Goal: Information Seeking & Learning: Check status

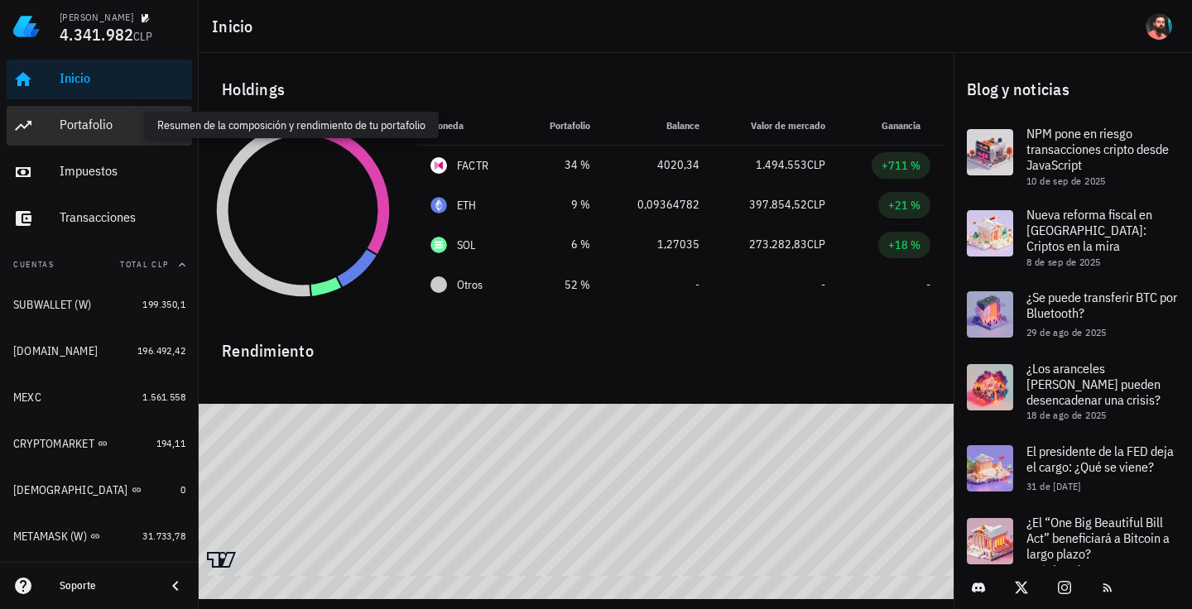
click at [127, 126] on div "Portafolio" at bounding box center [123, 125] width 126 height 16
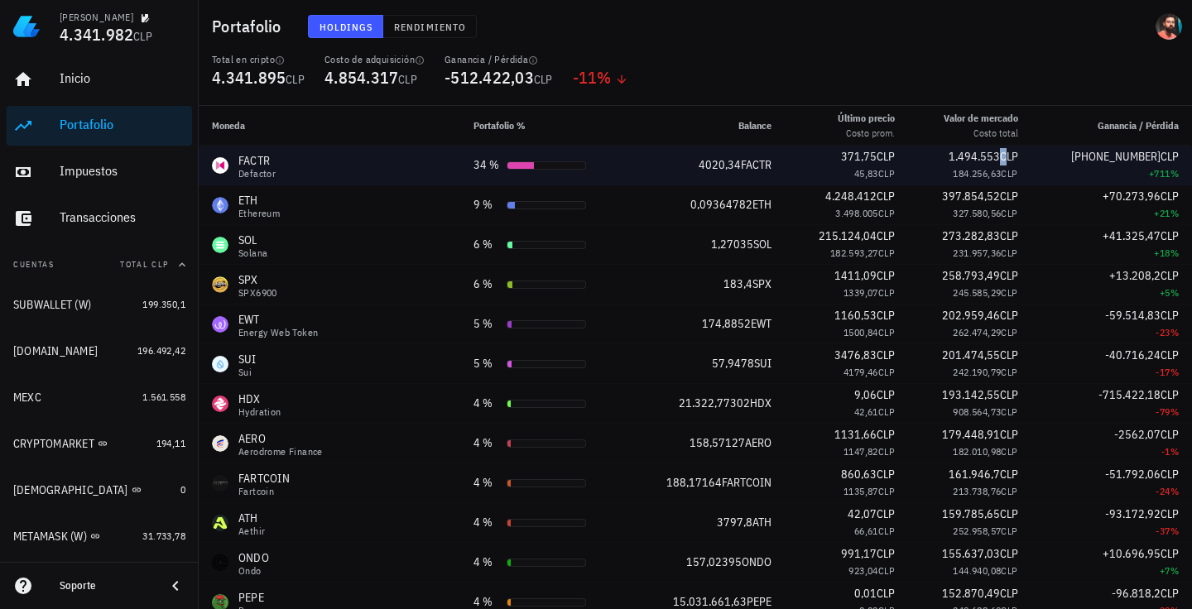
click at [988, 161] on span "1.494.553 CLP" at bounding box center [983, 156] width 70 height 15
click at [876, 158] on span "CLP" at bounding box center [885, 156] width 18 height 15
click at [908, 163] on td "1.494.553 CLP 184.256,63 CLP" at bounding box center [969, 166] width 123 height 40
click at [1064, 156] on div "+1.310.296 CLP" at bounding box center [1112, 156] width 134 height 17
click at [264, 156] on div "FACTR" at bounding box center [256, 160] width 37 height 17
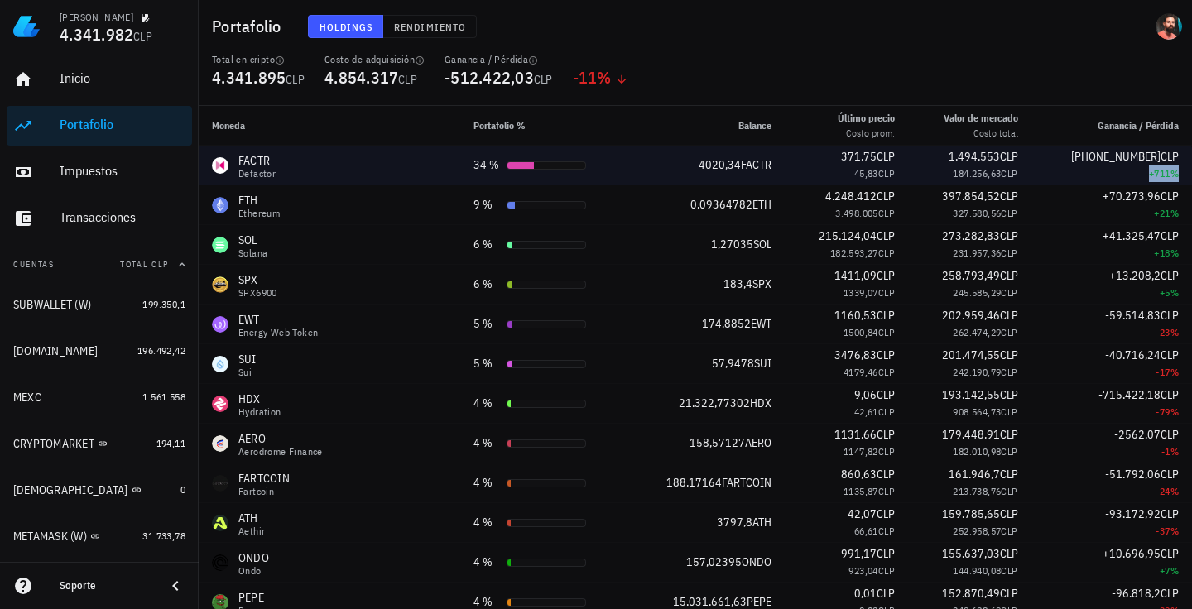
click at [1045, 175] on div "+711 %" at bounding box center [1112, 174] width 134 height 17
click at [1001, 175] on span "CLP" at bounding box center [1009, 173] width 17 height 12
drag, startPoint x: 234, startPoint y: 166, endPoint x: 214, endPoint y: 167, distance: 20.8
click at [229, 166] on div "FACTR Defactor" at bounding box center [329, 165] width 235 height 26
click at [211, 167] on td "FACTR Defactor" at bounding box center [330, 166] width 262 height 40
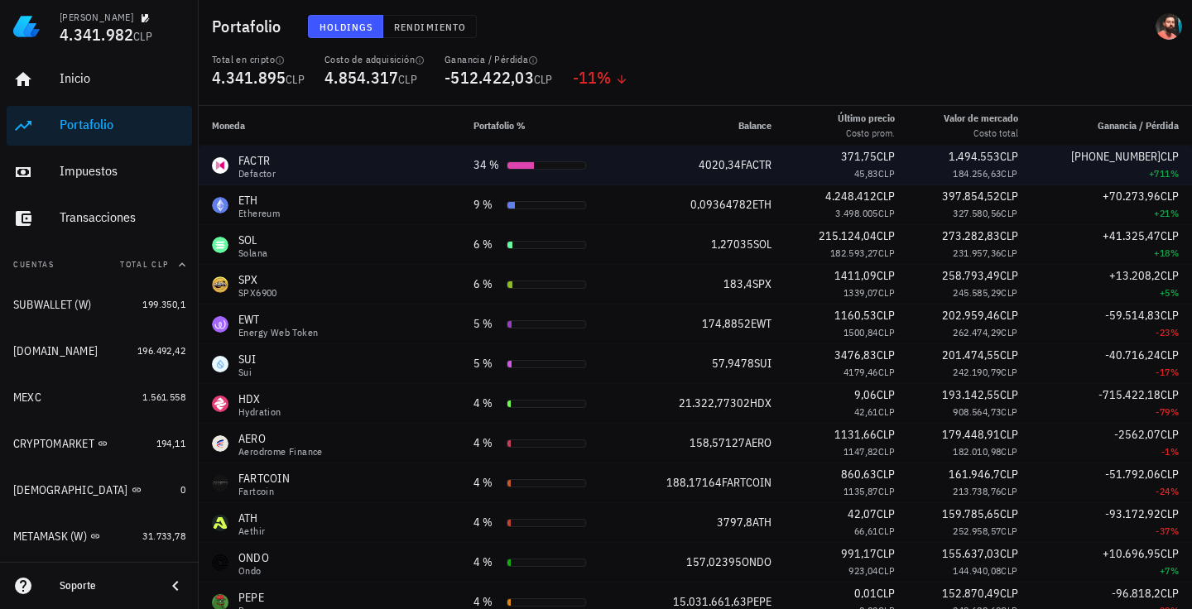
click at [211, 167] on td "FACTR Defactor" at bounding box center [330, 166] width 262 height 40
click at [214, 166] on div "FACTR-icon" at bounding box center [220, 165] width 17 height 17
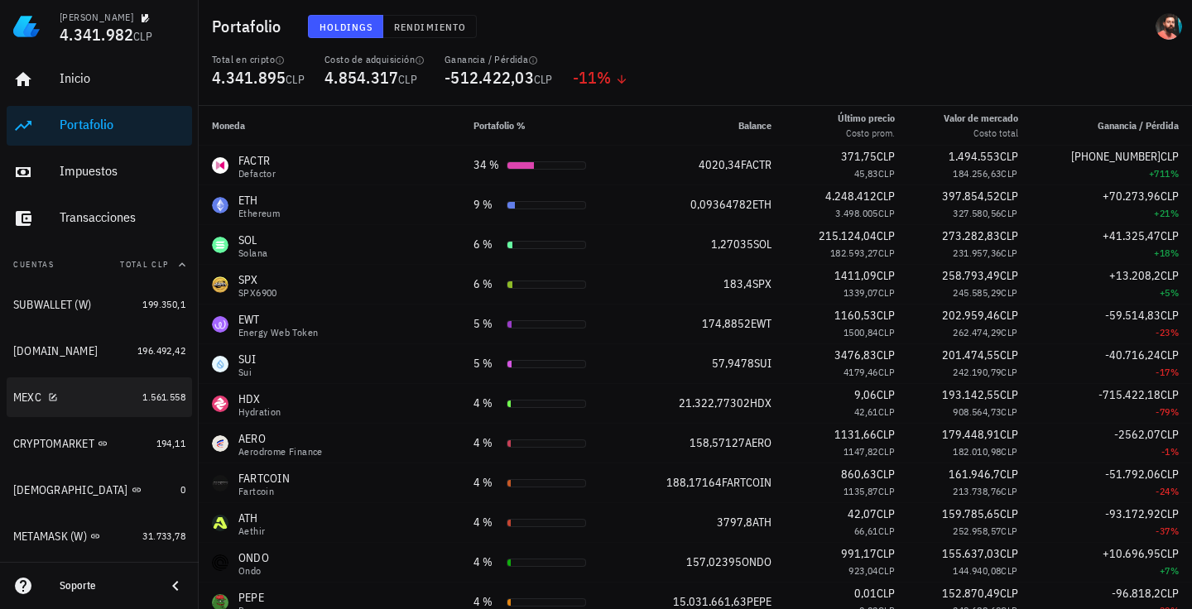
scroll to position [170, 0]
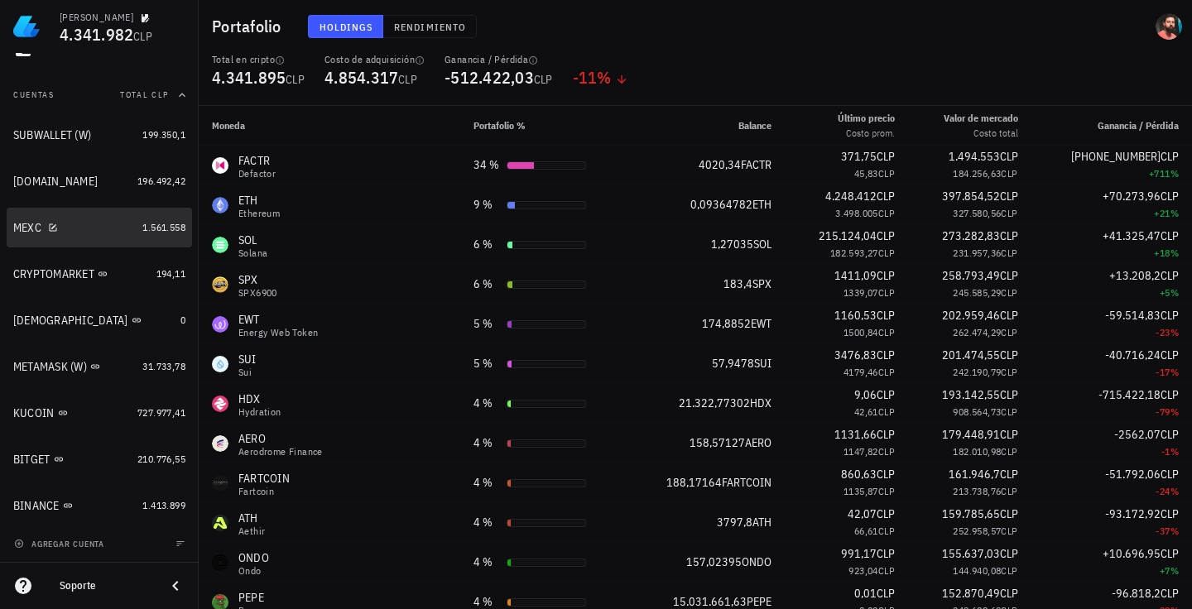
click at [142, 243] on link "MEXC 1.561.558" at bounding box center [99, 228] width 185 height 40
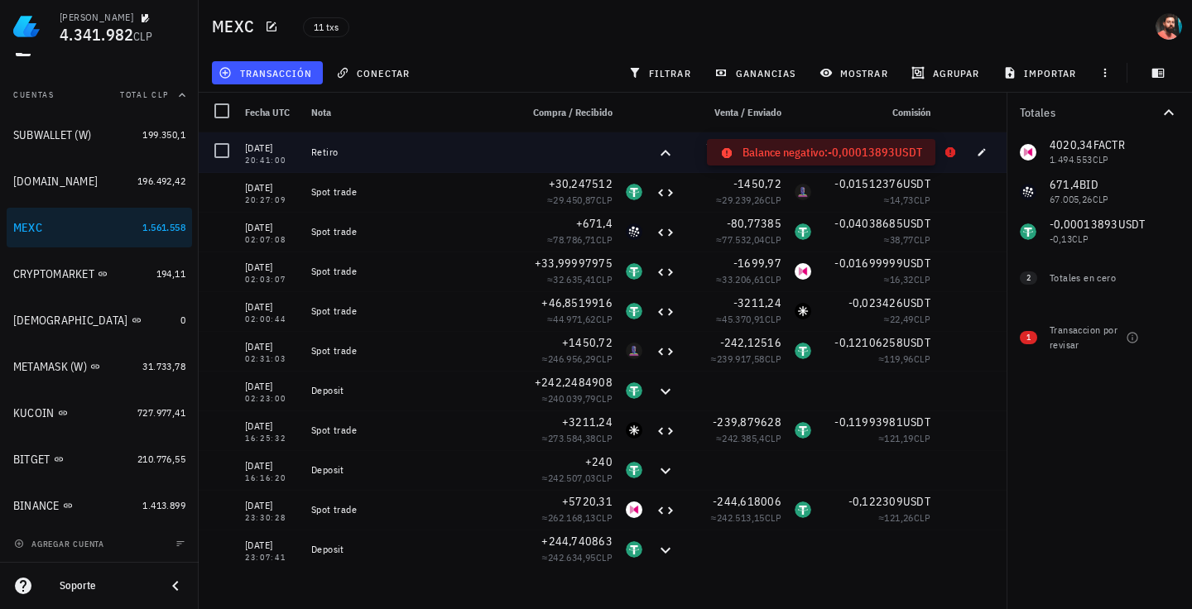
click at [949, 151] on icon at bounding box center [950, 152] width 10 height 10
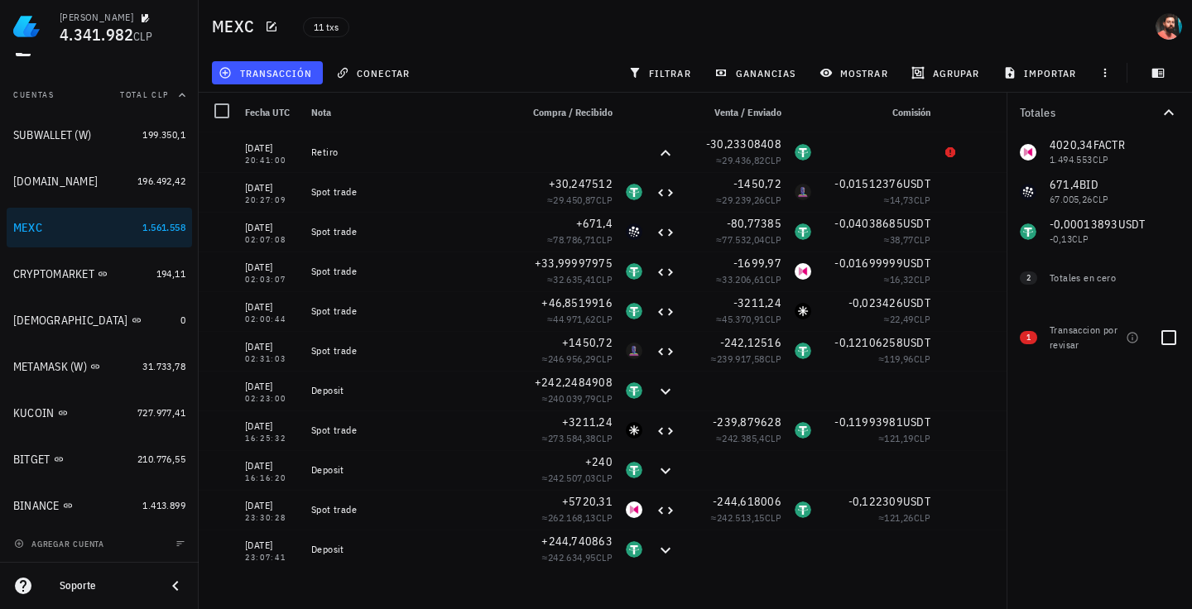
click at [1042, 329] on div "1 Transaccion por revisar" at bounding box center [1098, 335] width 185 height 60
click at [1035, 337] on span "1" at bounding box center [1028, 337] width 17 height 13
click at [1165, 329] on div at bounding box center [1169, 338] width 28 height 28
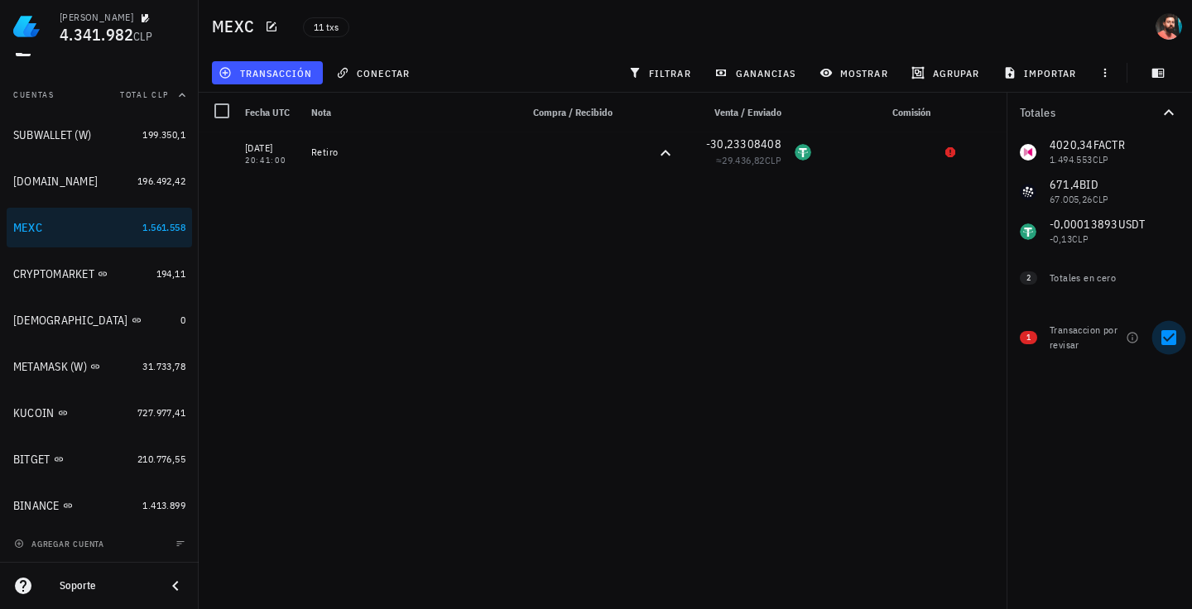
click at [1160, 328] on div at bounding box center [1169, 338] width 28 height 28
checkbox input "false"
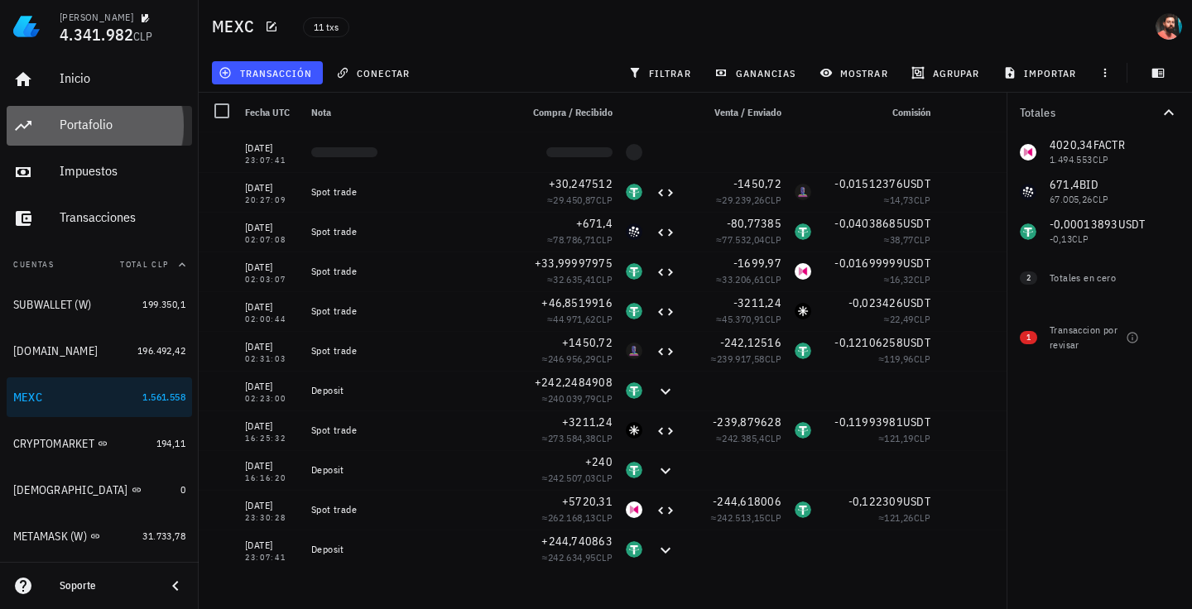
click at [118, 136] on div "Portafolio" at bounding box center [123, 125] width 126 height 37
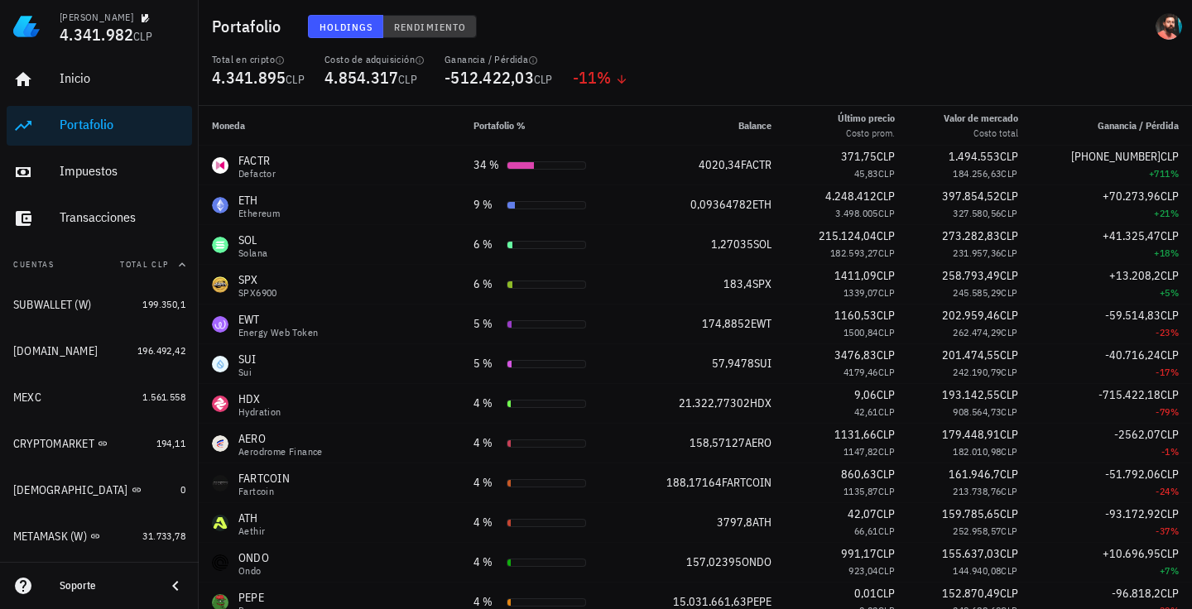
click at [441, 25] on span "Rendimiento" at bounding box center [429, 27] width 73 height 12
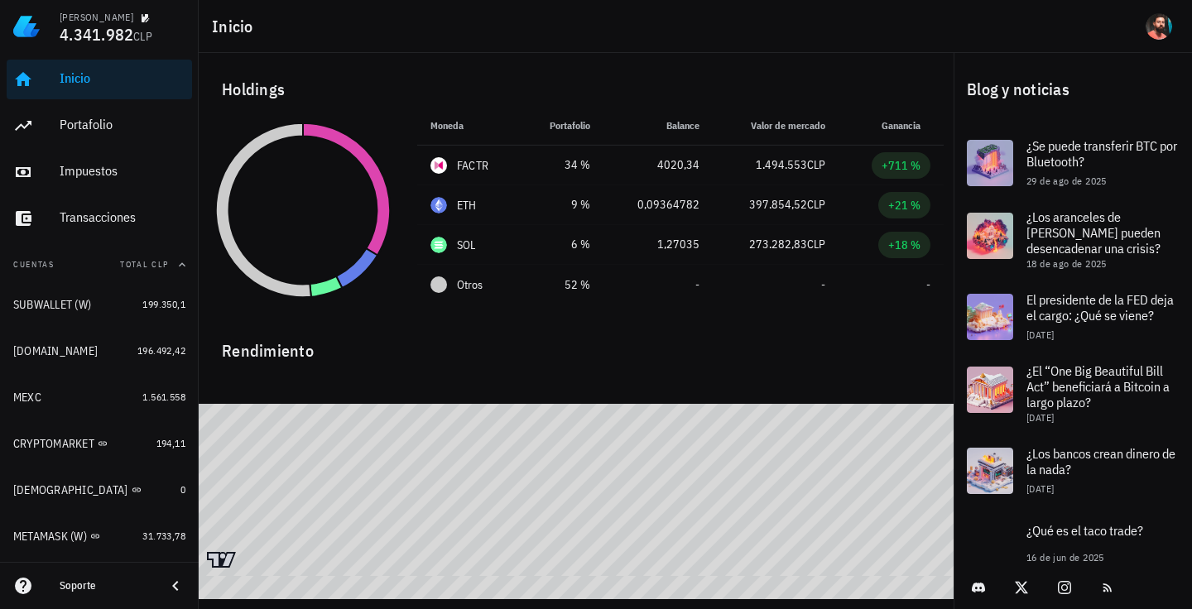
scroll to position [166, 0]
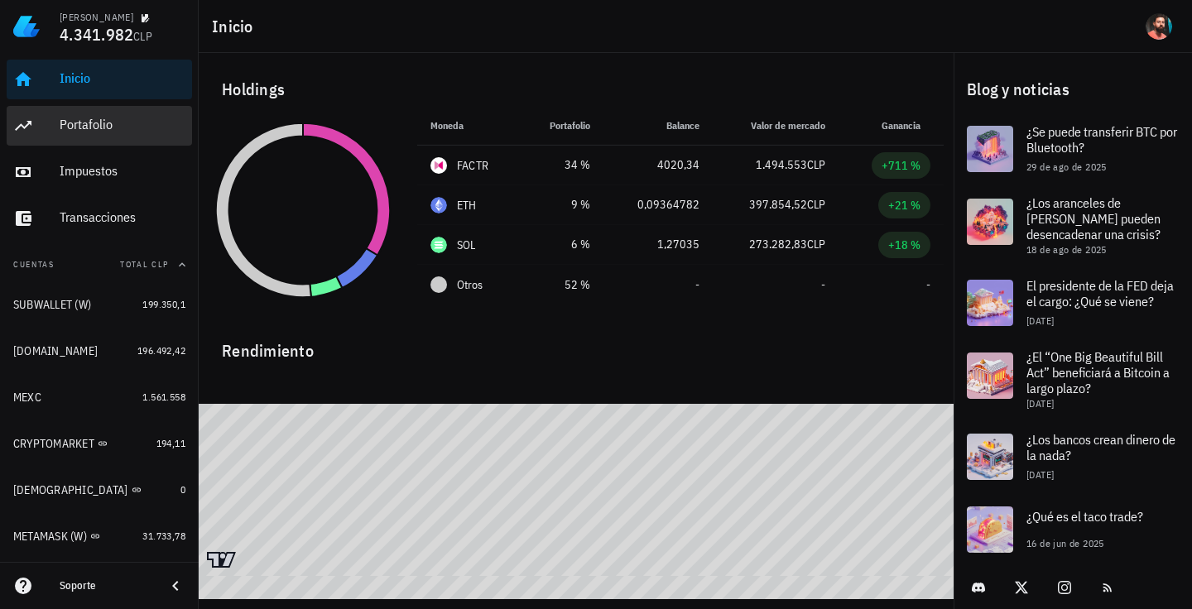
click at [65, 129] on div "Portafolio" at bounding box center [123, 125] width 126 height 16
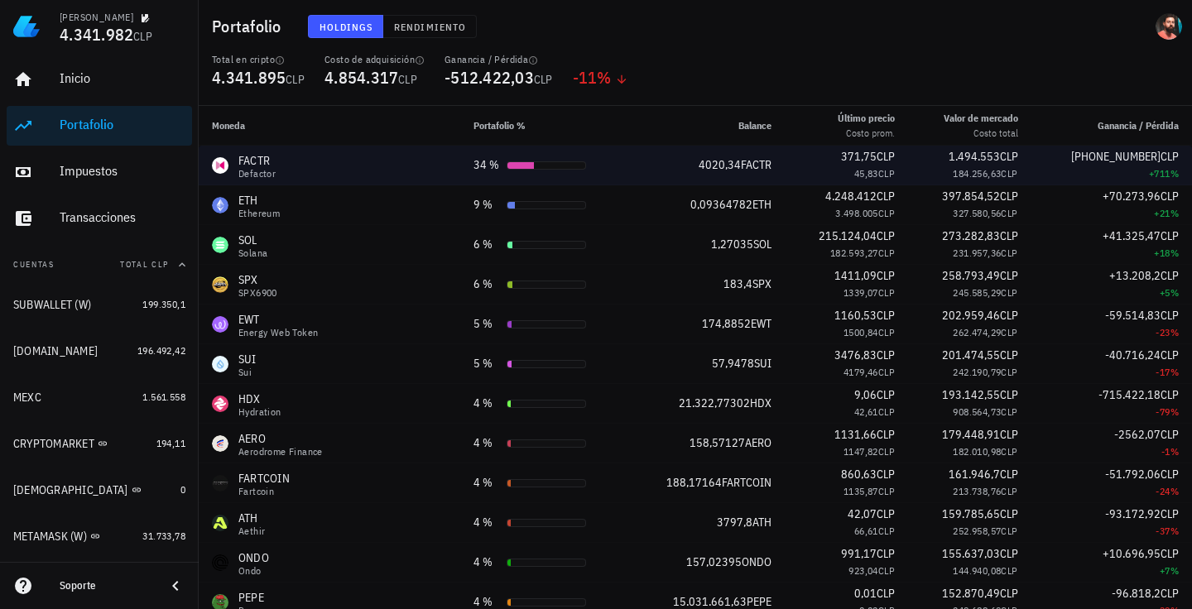
click at [252, 158] on div "FACTR" at bounding box center [256, 160] width 37 height 17
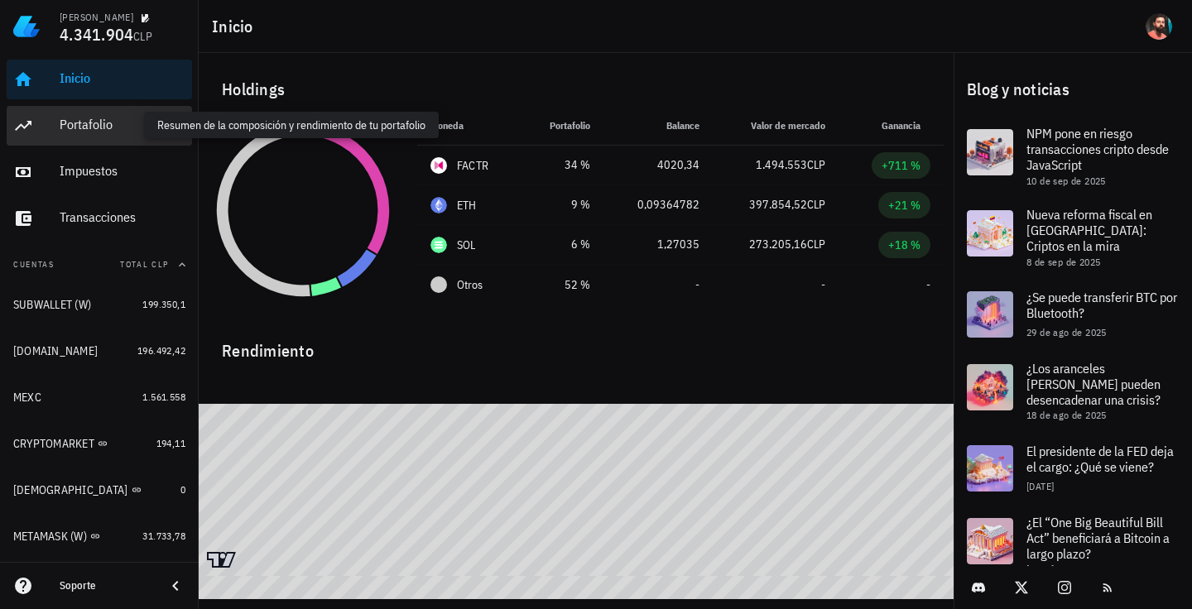
click at [67, 129] on div "Portafolio" at bounding box center [123, 125] width 126 height 16
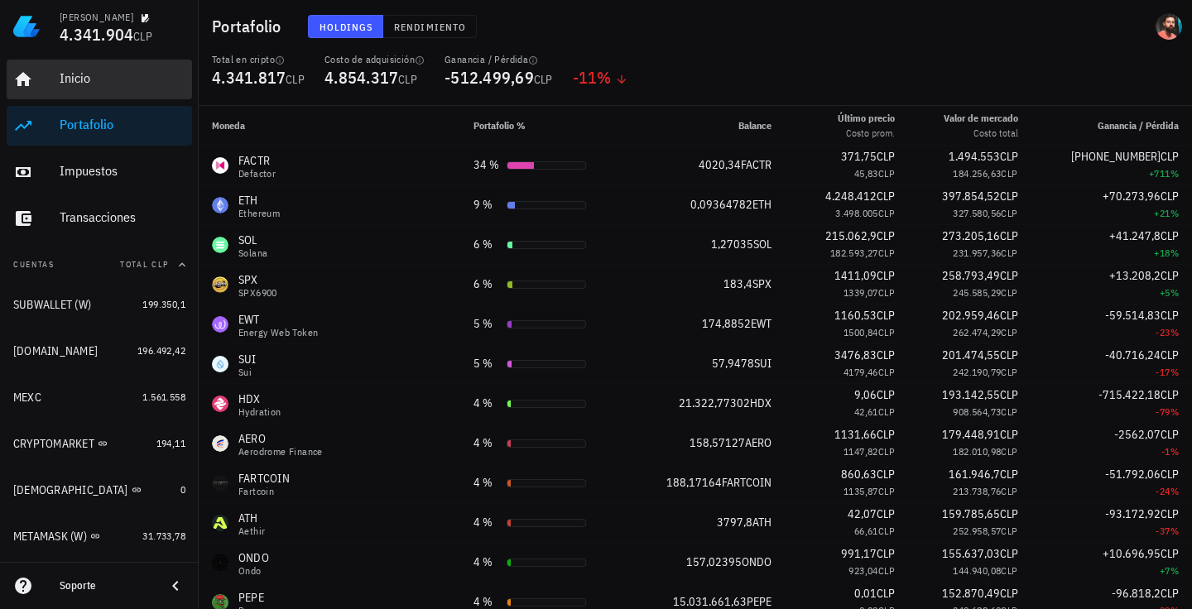
click at [98, 96] on div "Inicio" at bounding box center [123, 78] width 126 height 37
